Goal: Information Seeking & Learning: Learn about a topic

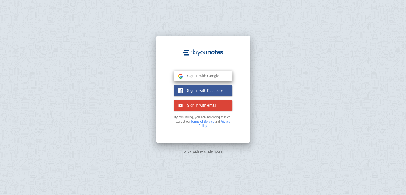
click at [197, 75] on span "Sign in with Google" at bounding box center [201, 75] width 37 height 5
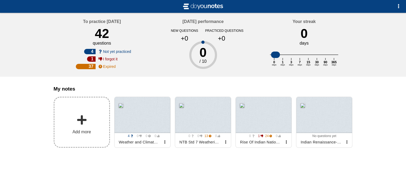
click at [84, 121] on span at bounding box center [81, 120] width 11 height 11
click at [0, 0] on input "Add my notes" at bounding box center [0, 0] width 0 height 0
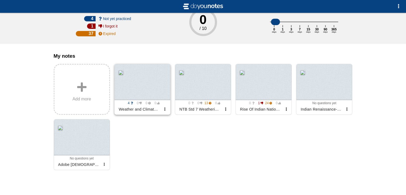
scroll to position [47, 0]
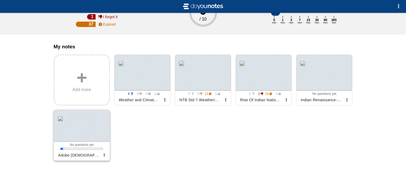
click at [88, 126] on div at bounding box center [82, 126] width 56 height 32
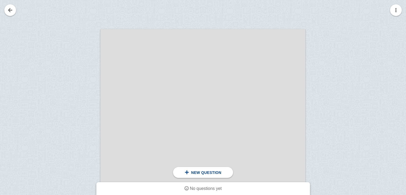
scroll to position [107, 0]
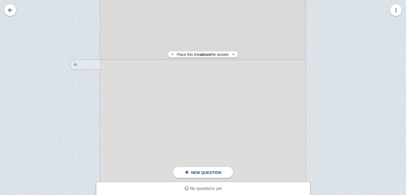
click at [94, 65] on div at bounding box center [83, 151] width 36 height 316
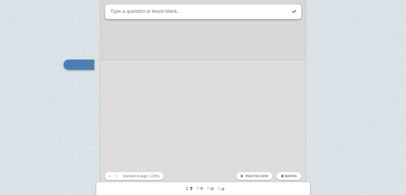
scroll to position [102, 0]
type textarea "minerals def"
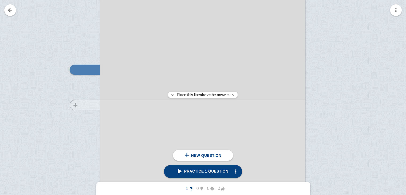
click at [92, 105] on div at bounding box center [83, 156] width 36 height 316
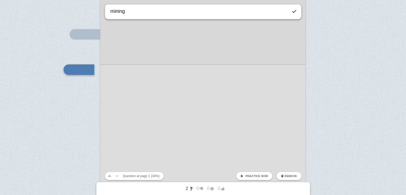
type textarea "mining"
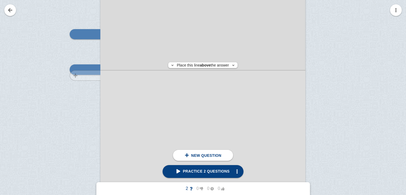
click at [88, 75] on div at bounding box center [83, 120] width 36 height 316
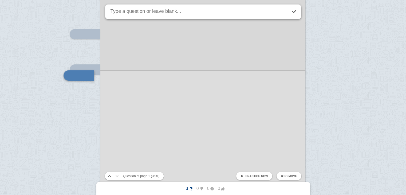
scroll to position [143, 0]
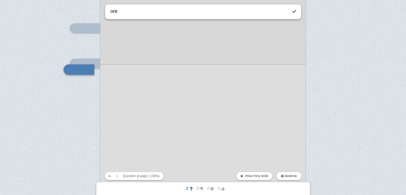
type textarea "ore"
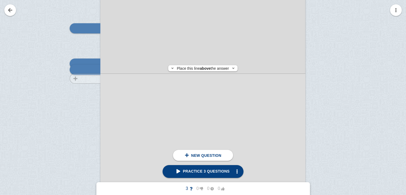
click at [92, 79] on div at bounding box center [83, 114] width 36 height 316
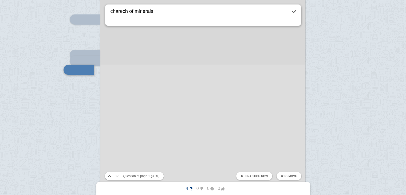
type textarea "charech of minerals"
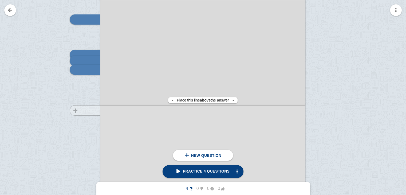
click at [84, 110] on div at bounding box center [83, 105] width 36 height 316
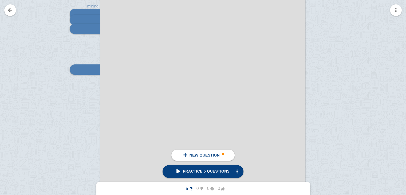
click at [89, 84] on div at bounding box center [83, 64] width 36 height 316
click at [77, 71] on img at bounding box center [76, 69] width 13 height 5
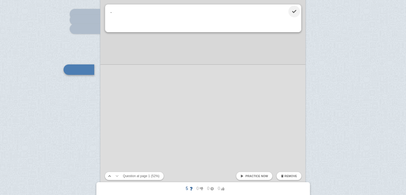
click at [298, 12] on link at bounding box center [295, 12] width 12 height 12
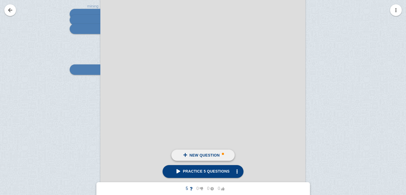
click at [185, 153] on span at bounding box center [185, 155] width 4 height 4
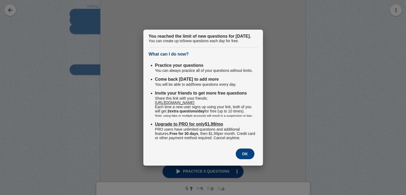
click at [243, 159] on button "OK" at bounding box center [245, 154] width 19 height 11
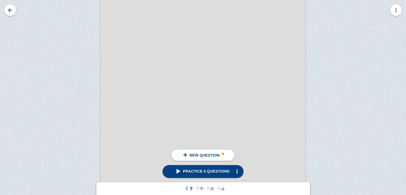
scroll to position [433, 0]
click at [216, 151] on link "New question" at bounding box center [203, 155] width 63 height 11
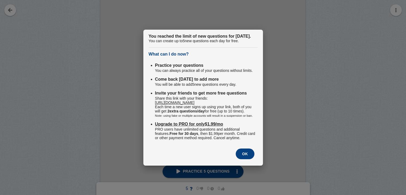
click at [250, 159] on button "OK" at bounding box center [245, 154] width 19 height 11
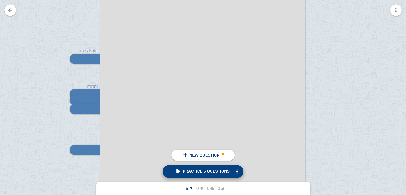
click at [212, 171] on span "Practice 5 questions" at bounding box center [203, 171] width 53 height 4
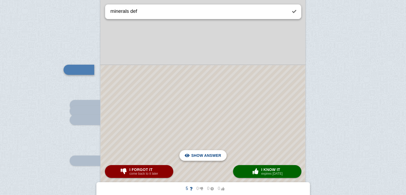
click at [213, 154] on span "Hide answer" at bounding box center [207, 156] width 28 height 12
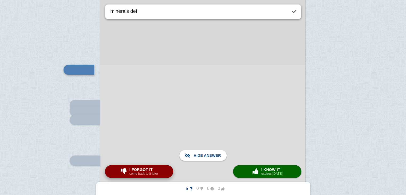
click at [148, 174] on small "come back to it later" at bounding box center [144, 174] width 29 height 4
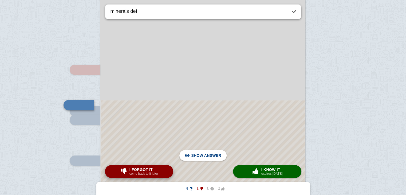
type textarea "mining"
checkbox input "true"
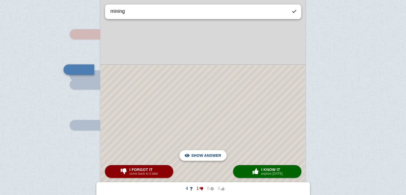
click at [208, 157] on span "Hide answer" at bounding box center [207, 156] width 28 height 12
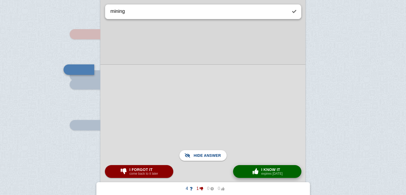
click at [256, 173] on span "button" at bounding box center [255, 171] width 9 height 6
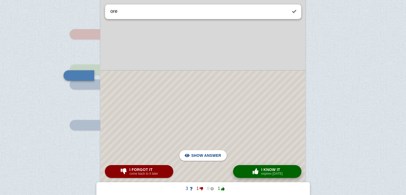
scroll to position [143, 0]
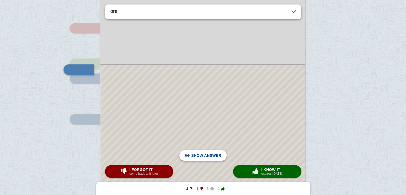
click at [208, 155] on span "Hide answer" at bounding box center [207, 156] width 28 height 12
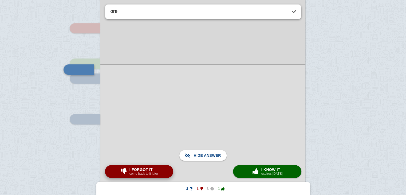
click at [150, 175] on small "come back to it later" at bounding box center [144, 174] width 29 height 4
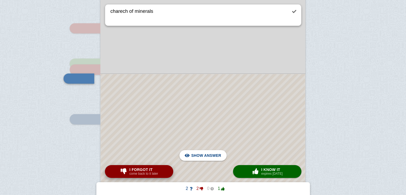
scroll to position [152, 0]
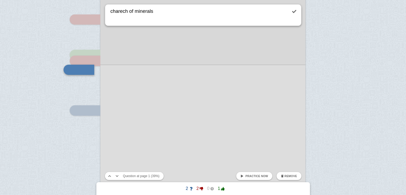
click at [141, 14] on textarea "charech of minerals" at bounding box center [199, 15] width 178 height 21
click at [226, 7] on textarea "charech of minerals" at bounding box center [199, 15] width 178 height 21
click at [291, 12] on link at bounding box center [295, 12] width 12 height 12
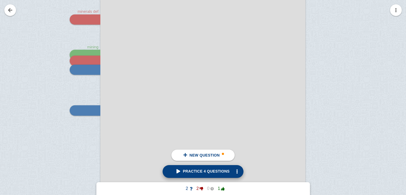
click at [198, 173] on span "Practice 4 questions" at bounding box center [203, 171] width 53 height 4
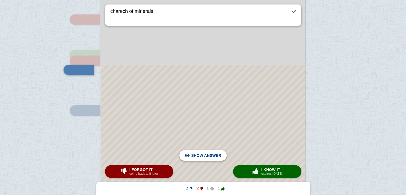
click at [208, 154] on span "Hide answer" at bounding box center [207, 156] width 28 height 12
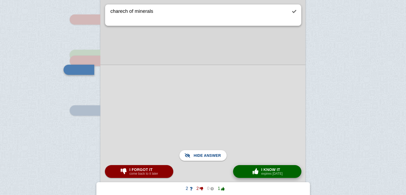
click at [266, 172] on small "expires in 1 day" at bounding box center [272, 174] width 21 height 4
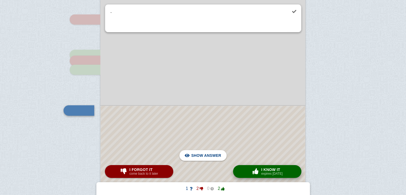
scroll to position [193, 0]
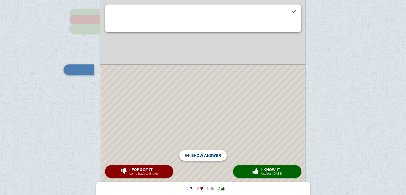
click at [216, 152] on span "Hide answer" at bounding box center [207, 156] width 28 height 12
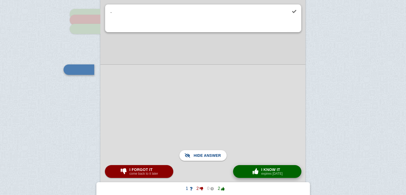
click at [248, 174] on button "× 0 I know it expires in 1 day" at bounding box center [267, 171] width 68 height 13
type textarea "minerals def"
checkbox input "false"
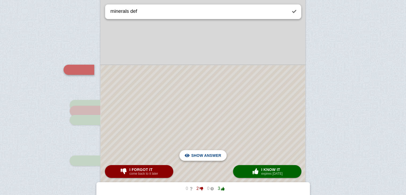
click at [197, 153] on span "Hide answer" at bounding box center [207, 156] width 28 height 12
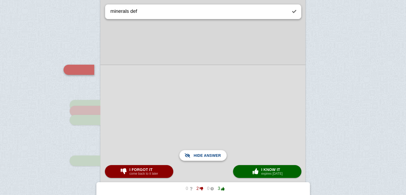
click at [197, 153] on span "Show answer" at bounding box center [206, 156] width 30 height 12
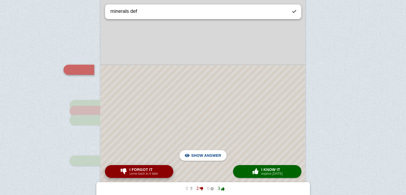
click at [162, 173] on button "I forgot it come back to it later" at bounding box center [139, 171] width 68 height 13
type textarea "ore"
checkbox input "true"
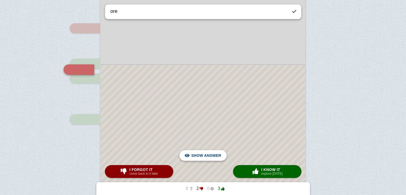
click at [223, 155] on button "Hide answer Show answer" at bounding box center [203, 155] width 47 height 11
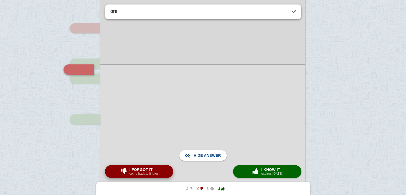
click at [162, 171] on button "I forgot it come back to it later" at bounding box center [139, 171] width 68 height 13
type textarea "minerals def"
checkbox input "false"
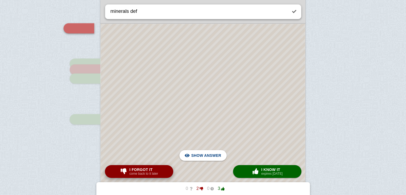
scroll to position [102, 0]
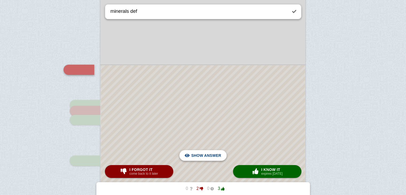
click at [220, 153] on span "Hide answer" at bounding box center [207, 156] width 28 height 12
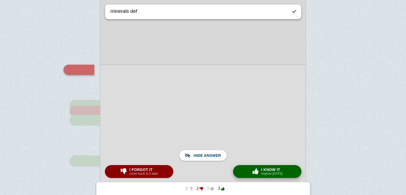
click at [258, 165] on button "× 0 I know it expires in 1 day" at bounding box center [267, 171] width 68 height 13
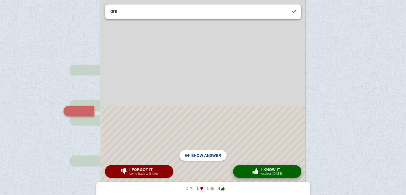
scroll to position [143, 0]
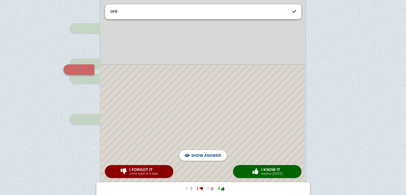
drag, startPoint x: 250, startPoint y: 157, endPoint x: 382, endPoint y: 89, distance: 148.8
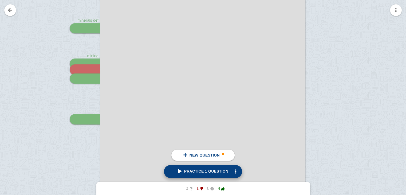
click at [189, 172] on span "Practice 1 question" at bounding box center [203, 171] width 51 height 4
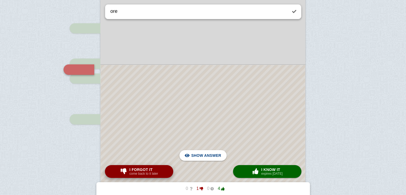
click at [159, 169] on button "I forgot it come back to it later" at bounding box center [139, 171] width 68 height 13
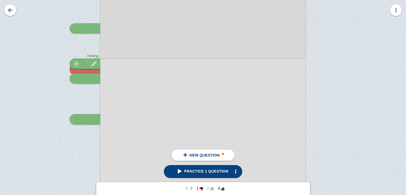
click at [83, 61] on div at bounding box center [85, 64] width 31 height 10
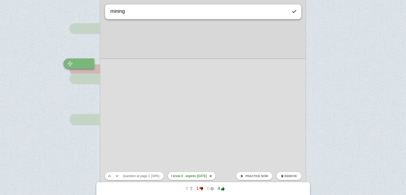
scroll to position [137, 0]
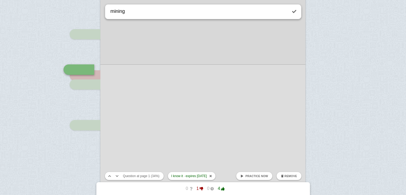
click at [292, 173] on button "Remove" at bounding box center [289, 176] width 25 height 8
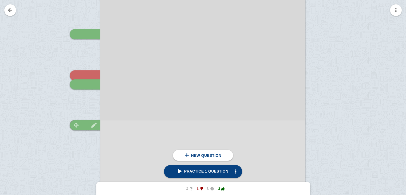
click at [90, 127] on img at bounding box center [94, 125] width 13 height 5
type textarea "."
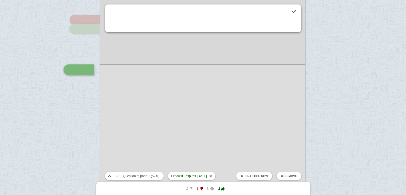
click at [289, 179] on button "Remove" at bounding box center [289, 176] width 25 height 8
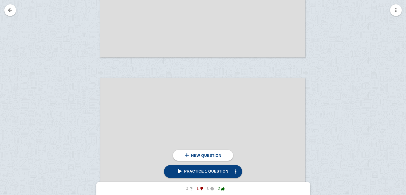
scroll to position [353, 0]
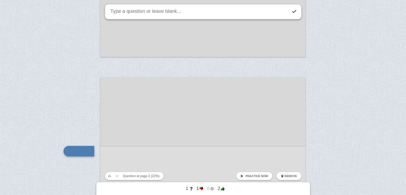
scroll to position [435, 0]
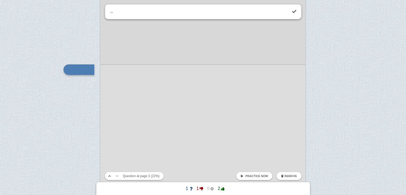
type textarea ".."
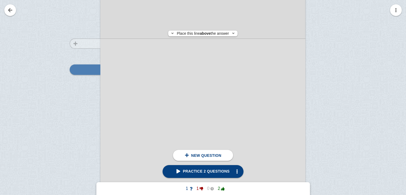
click at [98, 44] on div at bounding box center [83, 154] width 36 height 307
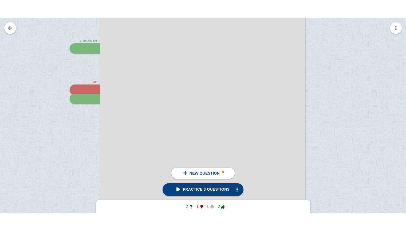
scroll to position [142, 0]
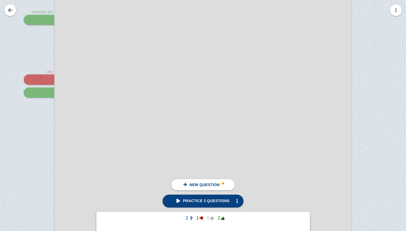
scroll to position [223, 0]
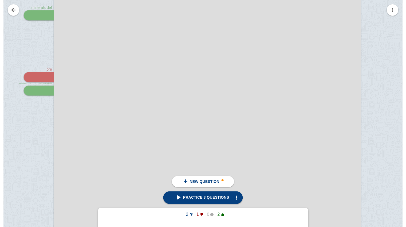
scroll to position [232, 12]
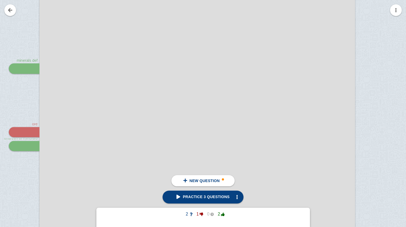
scroll to position [99, 12]
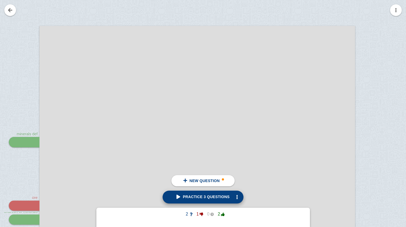
click at [209, 195] on span "Practice 3 questions" at bounding box center [203, 197] width 53 height 4
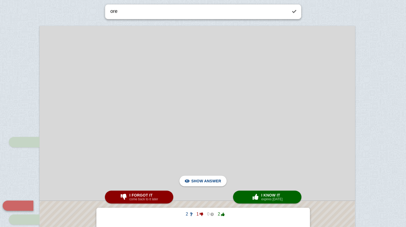
scroll to position [223, 4]
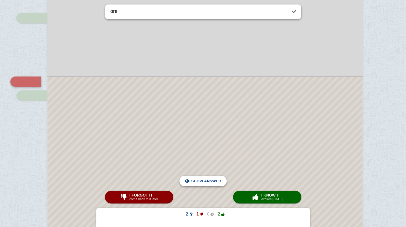
click at [199, 181] on span "Hide answer" at bounding box center [207, 181] width 28 height 12
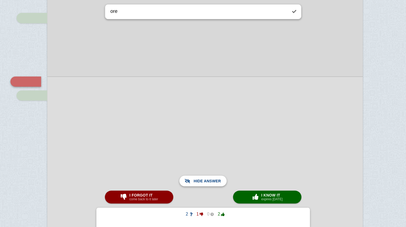
click at [199, 181] on span "Show answer" at bounding box center [206, 181] width 30 height 12
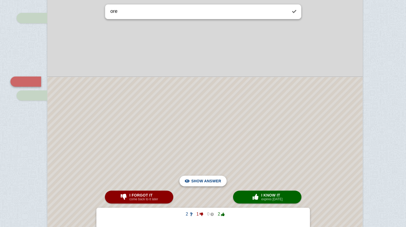
click at [199, 181] on span "Hide answer" at bounding box center [207, 181] width 28 height 12
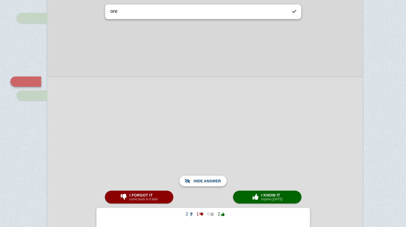
click at [199, 181] on span "Show answer" at bounding box center [206, 181] width 30 height 12
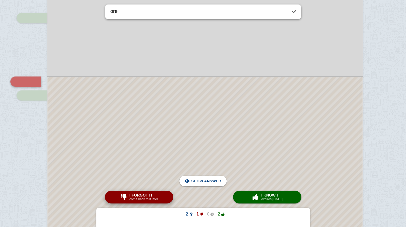
click at [161, 193] on button "I forgot it come back to it later" at bounding box center [139, 197] width 68 height 13
type textarea ".."
checkbox input "true"
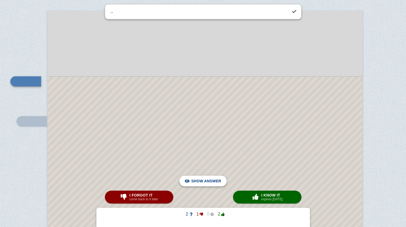
click at [192, 183] on div "Hide answer" at bounding box center [203, 181] width 38 height 11
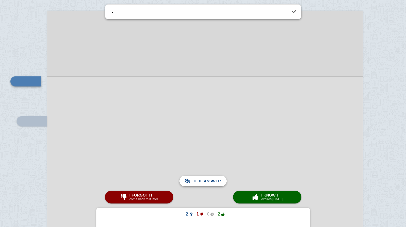
click at [198, 180] on span "Show answer" at bounding box center [206, 181] width 30 height 12
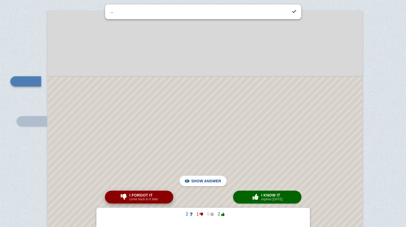
click at [159, 195] on button "I forgot it come back to it later" at bounding box center [139, 197] width 68 height 13
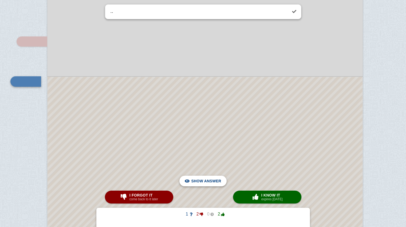
click at [216, 180] on span "Hide answer" at bounding box center [207, 181] width 28 height 12
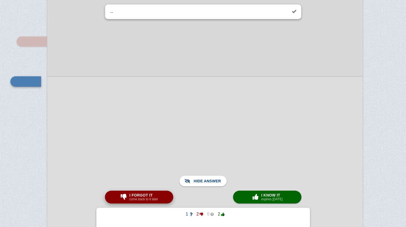
click at [143, 195] on span "I forgot it" at bounding box center [144, 195] width 29 height 4
type textarea "ore"
checkbox input "false"
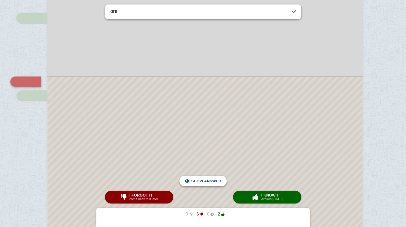
click at [220, 182] on span "Hide answer" at bounding box center [207, 181] width 28 height 12
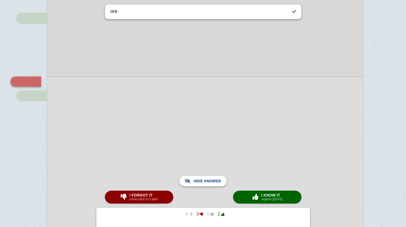
click at [220, 182] on span "Show answer" at bounding box center [206, 181] width 30 height 12
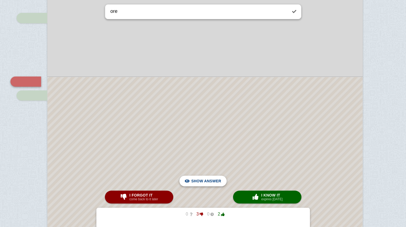
click at [220, 182] on span "Hide answer" at bounding box center [207, 181] width 28 height 12
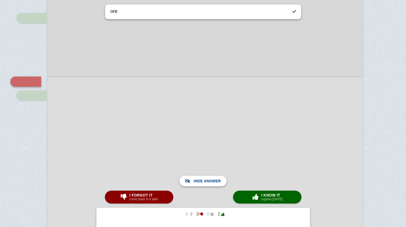
click at [220, 182] on span "Show answer" at bounding box center [206, 181] width 30 height 12
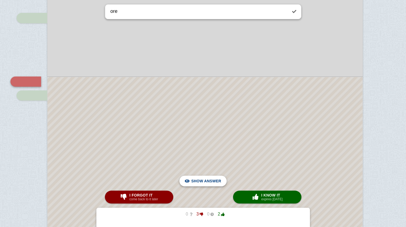
click at [215, 184] on span "Hide answer" at bounding box center [207, 181] width 28 height 12
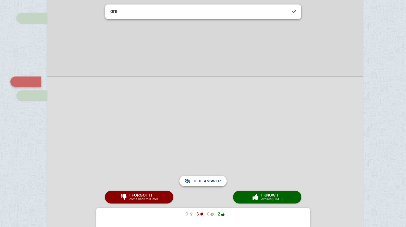
click at [215, 184] on span "Show answer" at bounding box center [206, 181] width 30 height 12
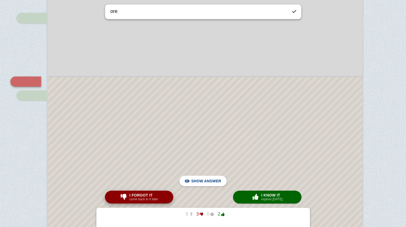
click at [153, 195] on span "I forgot it" at bounding box center [144, 195] width 29 height 4
type textarea ".."
checkbox input "true"
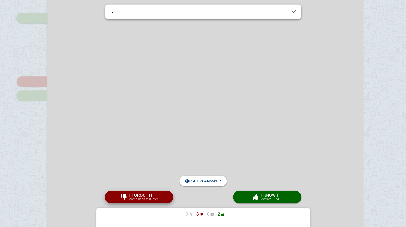
scroll to position [632, 4]
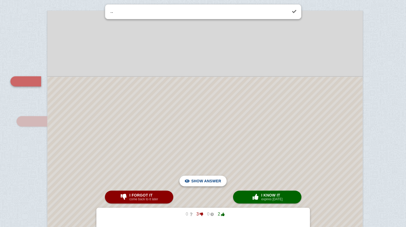
click at [220, 177] on span "Hide answer" at bounding box center [207, 181] width 28 height 12
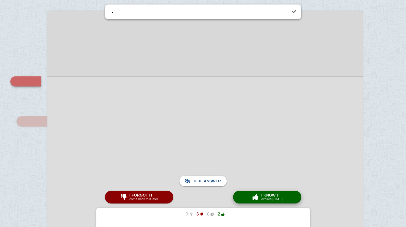
click at [265, 193] on span "I know it" at bounding box center [272, 195] width 21 height 4
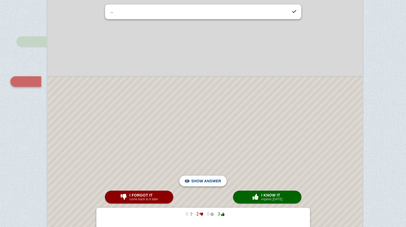
click at [219, 182] on span "Hide answer" at bounding box center [207, 181] width 28 height 12
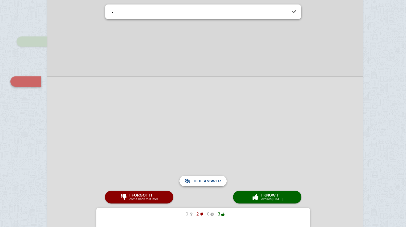
click at [210, 180] on span "Show answer" at bounding box center [206, 181] width 30 height 12
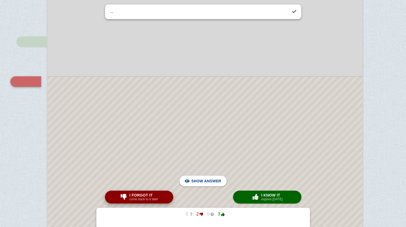
click at [162, 195] on button "I forgot it come back to it later" at bounding box center [139, 197] width 68 height 13
type textarea "ore"
checkbox input "false"
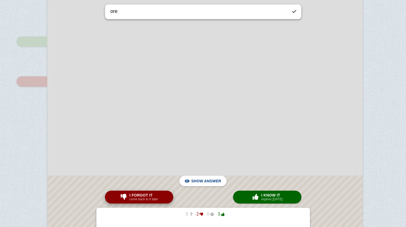
scroll to position [223, 4]
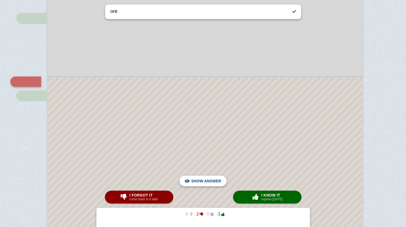
click at [187, 178] on div "Hide answer" at bounding box center [203, 181] width 38 height 11
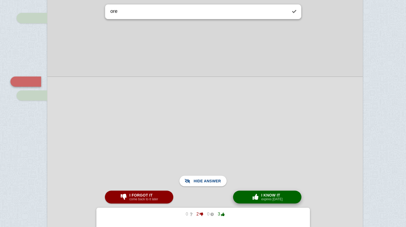
click at [254, 195] on span "button" at bounding box center [255, 197] width 9 height 6
type textarea ".."
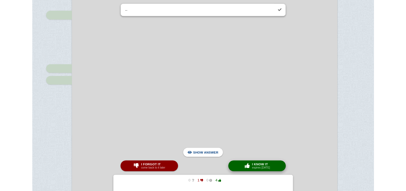
scroll to position [671, 4]
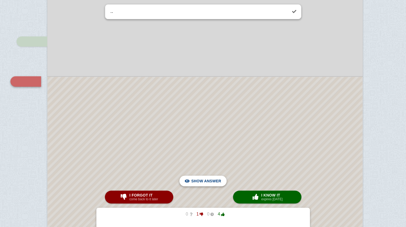
click at [216, 178] on span "Hide answer" at bounding box center [207, 181] width 28 height 12
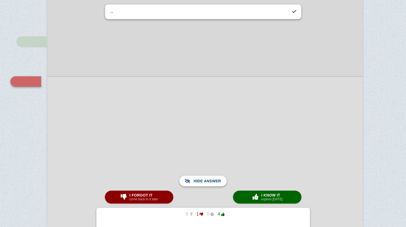
click at [216, 178] on span "Show answer" at bounding box center [206, 181] width 30 height 12
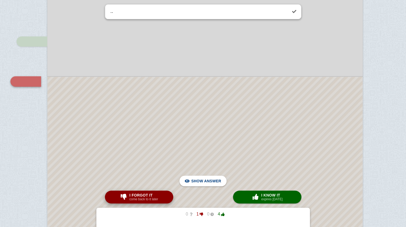
click at [160, 195] on button "I forgot it come back to it later" at bounding box center [139, 197] width 68 height 13
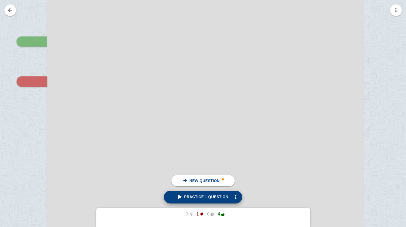
click at [191, 195] on span "Practice 1 question" at bounding box center [203, 197] width 51 height 4
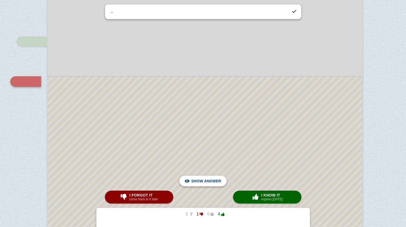
click at [218, 181] on span "Hide answer" at bounding box center [207, 181] width 28 height 12
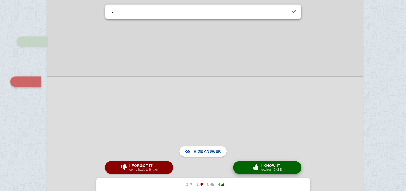
click at [265, 168] on small "expires in 1 day" at bounding box center [272, 170] width 21 height 4
checkbox input "true"
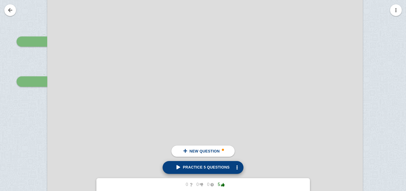
click at [191, 164] on link "Practice 5 questions" at bounding box center [203, 167] width 81 height 13
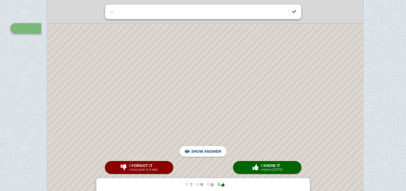
scroll to position [699, 4]
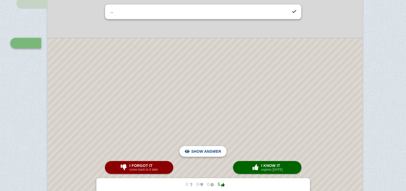
click at [219, 146] on span "Hide answer" at bounding box center [207, 151] width 28 height 12
